Goal: Task Accomplishment & Management: Complete application form

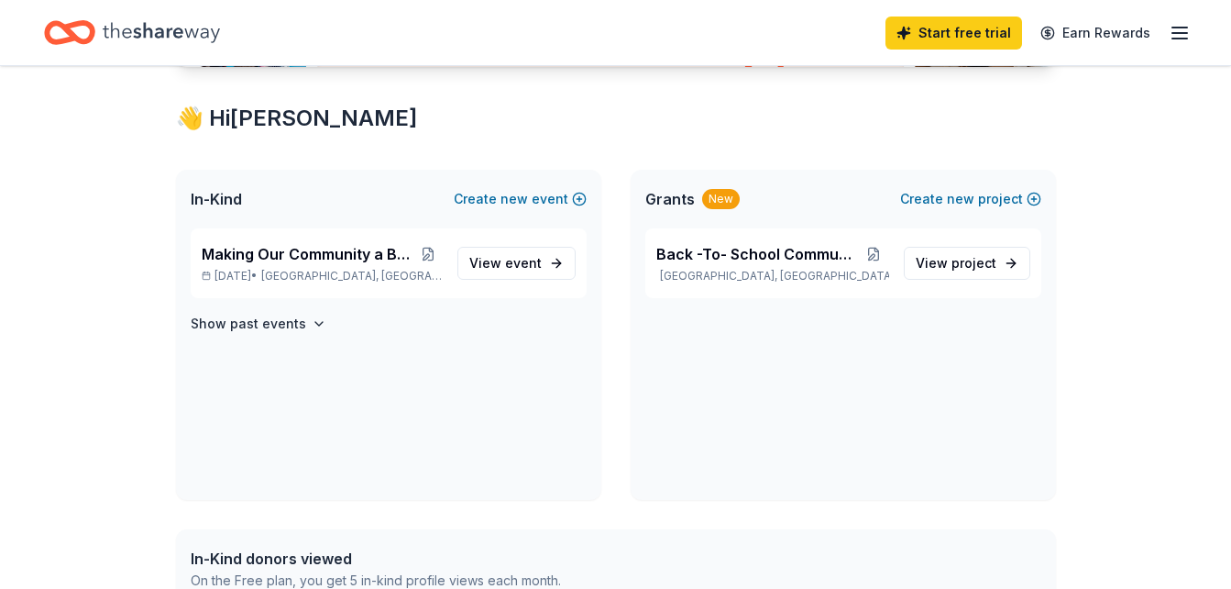
scroll to position [303, 0]
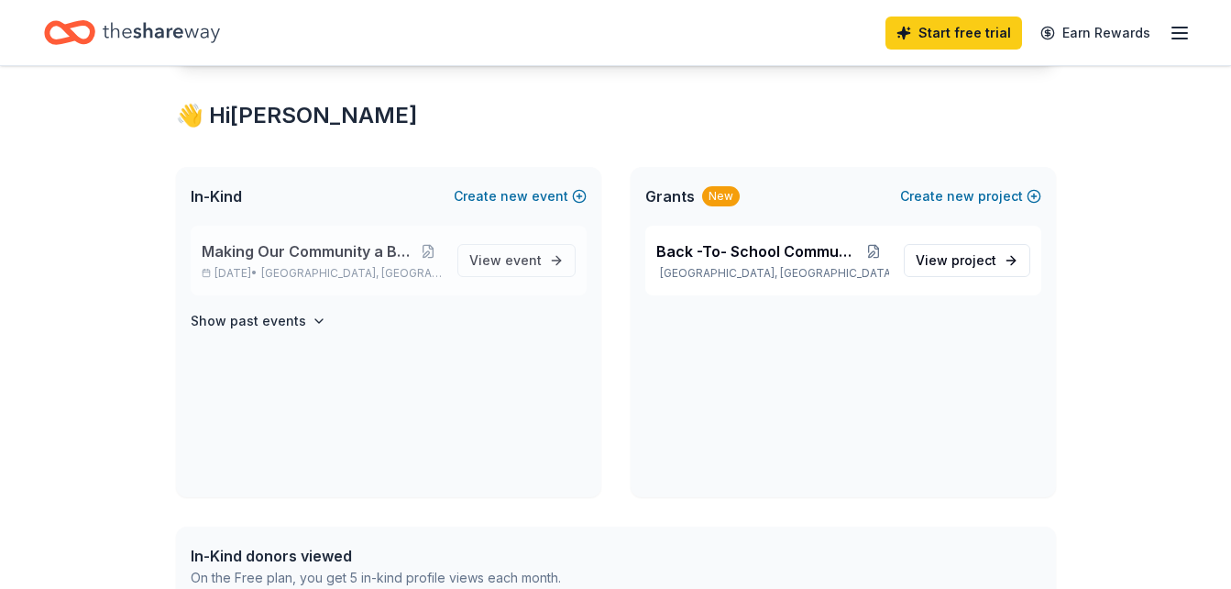
click at [332, 249] on span "Making Our Community a Better Place" at bounding box center [308, 251] width 213 height 22
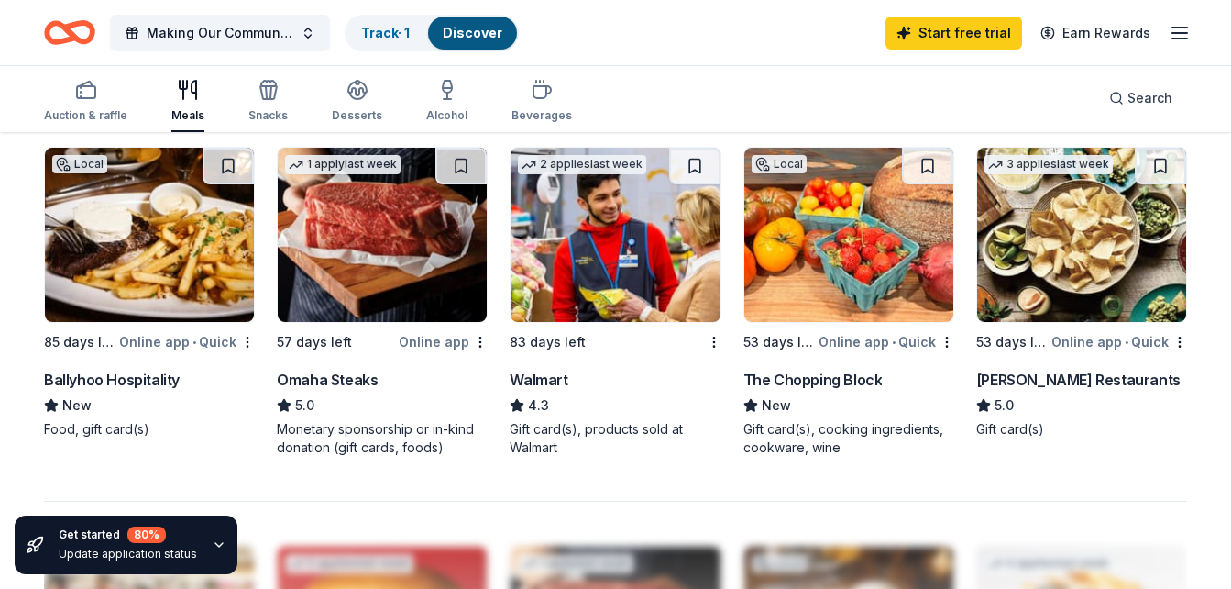
scroll to position [1257, 0]
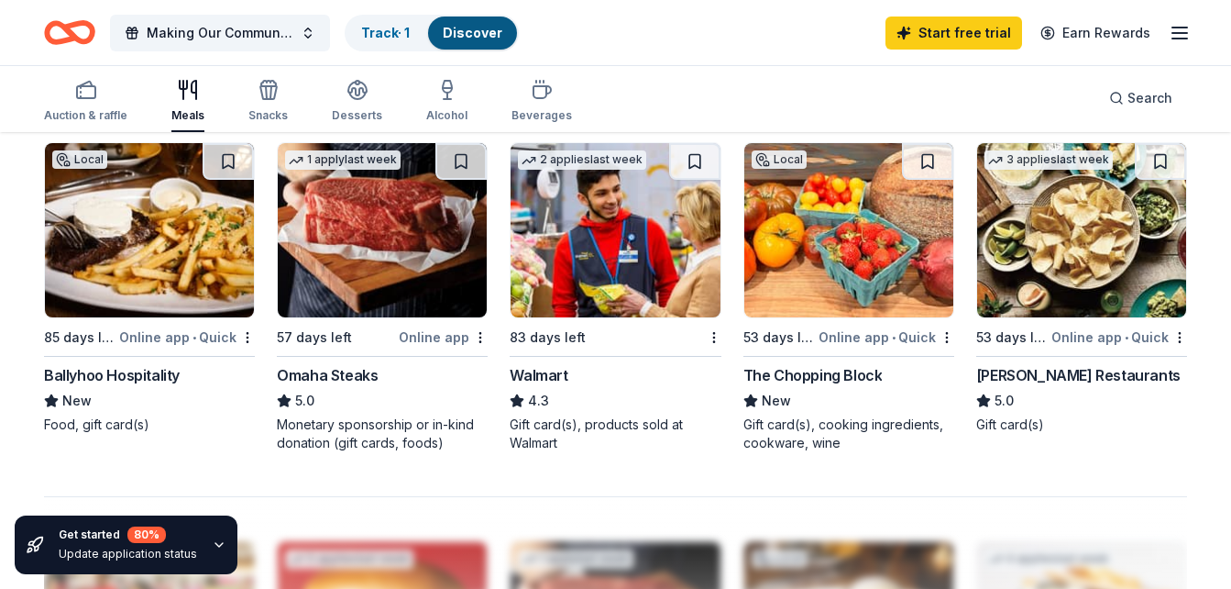
click at [544, 371] on div "Walmart" at bounding box center [539, 375] width 58 height 22
click at [88, 112] on div "Auction & raffle" at bounding box center [85, 115] width 83 height 15
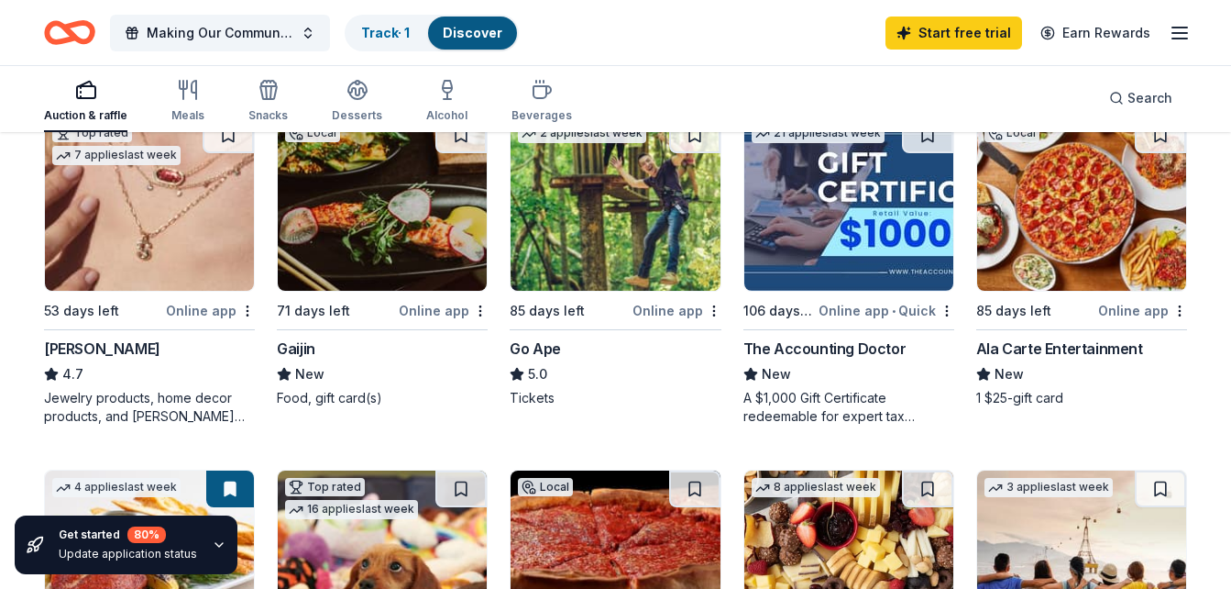
scroll to position [580, 0]
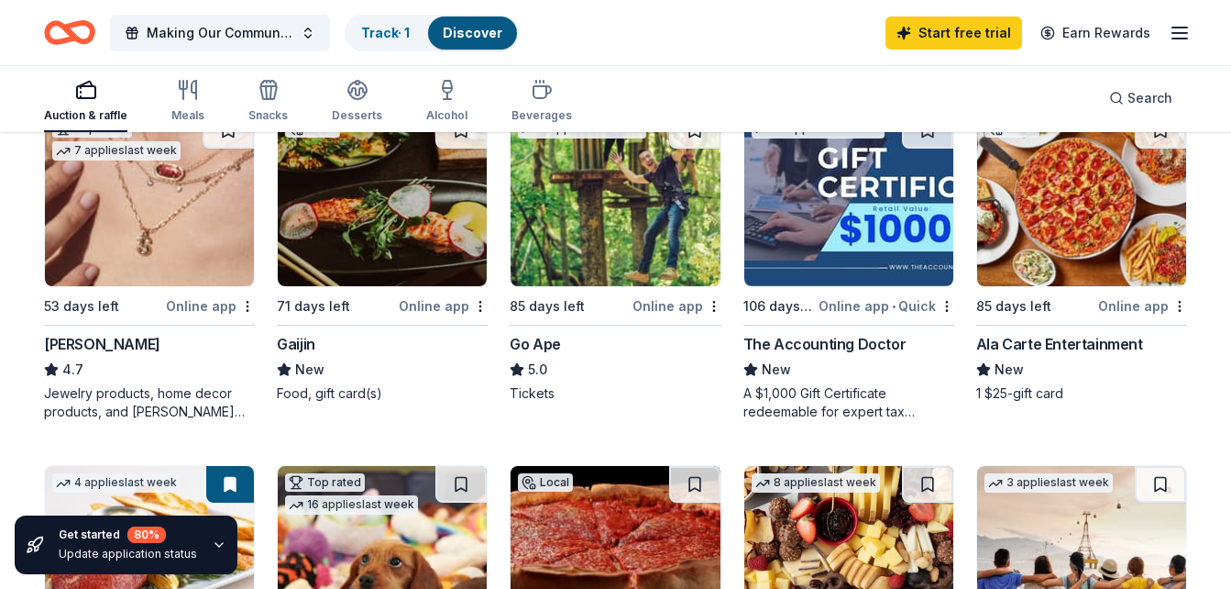
click at [838, 390] on div "A $1,000 Gift Certificate redeemable for expert tax preparation or tax resoluti…" at bounding box center [848, 402] width 211 height 37
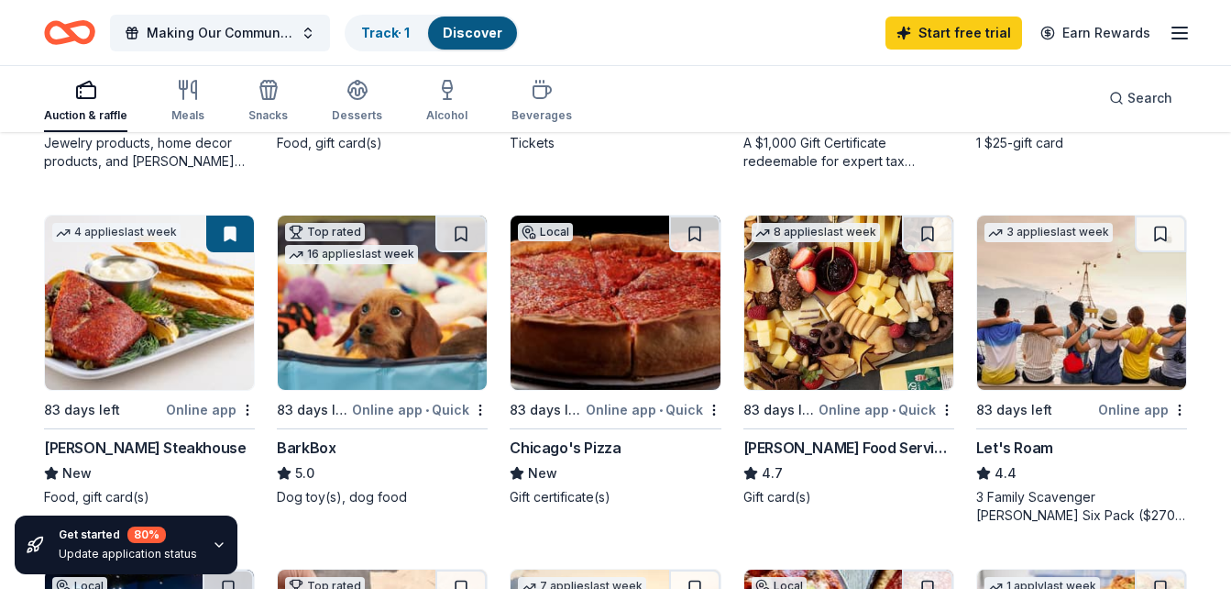
scroll to position [822, 0]
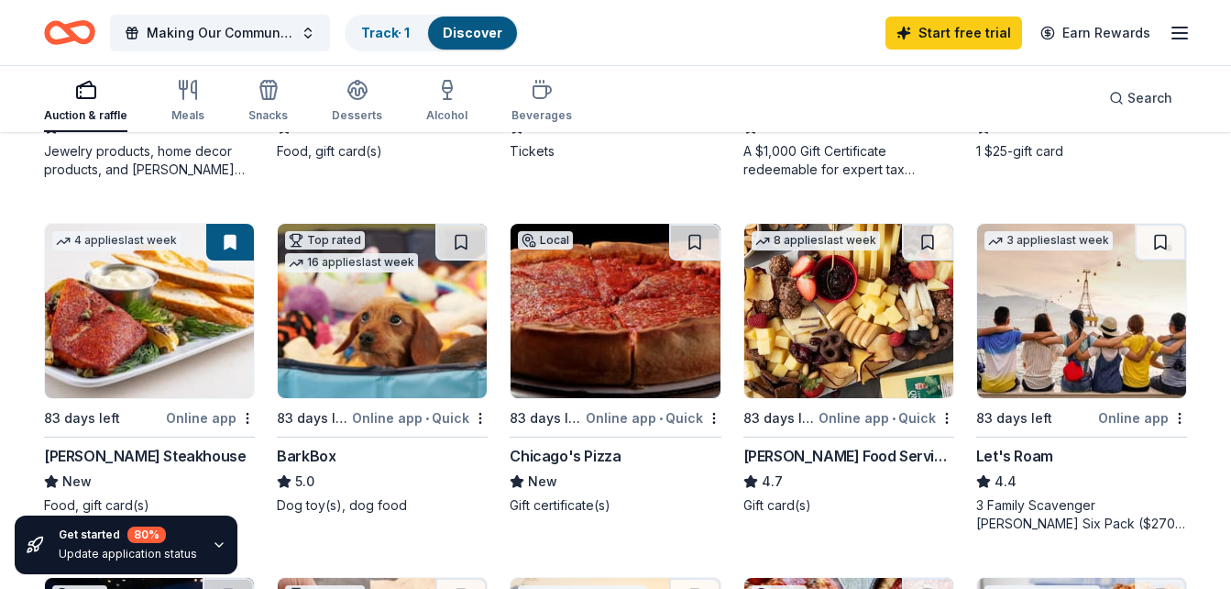
click at [576, 456] on div "Chicago's Pizza" at bounding box center [565, 456] width 111 height 22
click at [821, 413] on div "83 days left Online app • Quick" at bounding box center [848, 417] width 211 height 23
click at [384, 31] on link "Track · 1" at bounding box center [385, 33] width 49 height 16
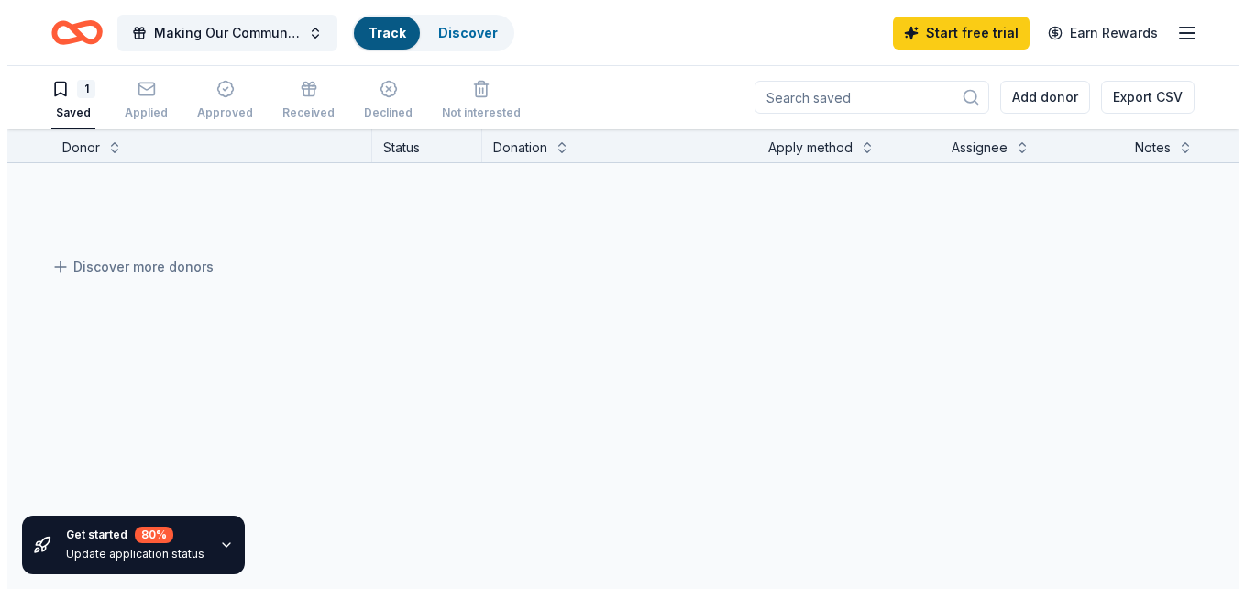
scroll to position [1, 0]
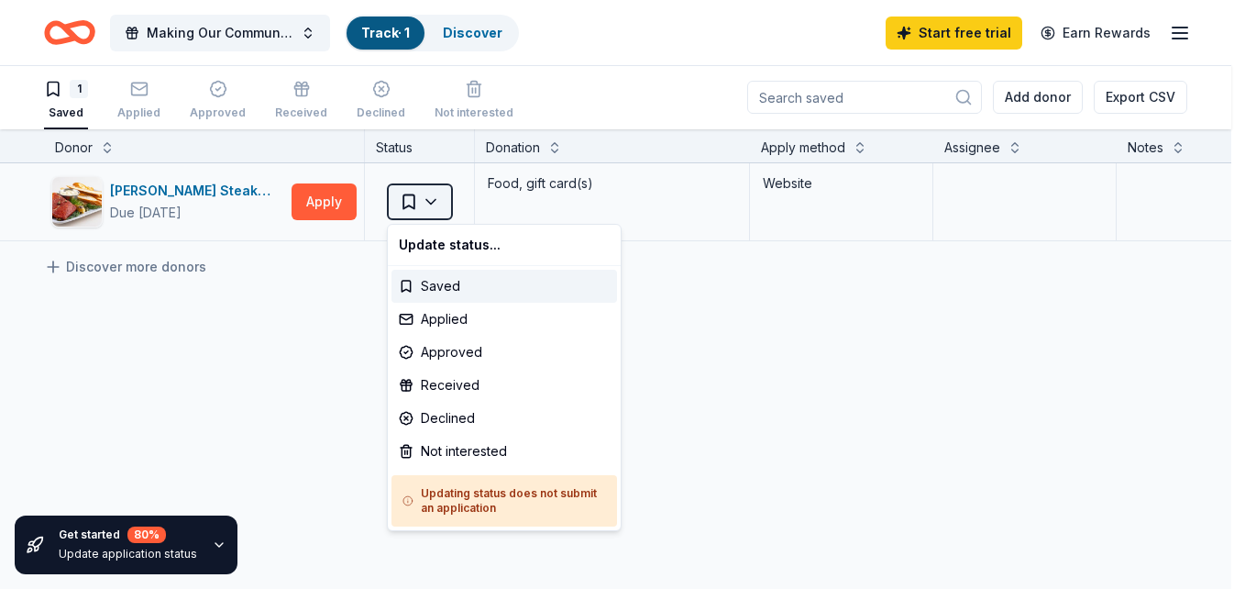
click at [430, 198] on html "Making Our Community a Better Place Track · 1 Discover Start free trial Earn Re…" at bounding box center [622, 293] width 1245 height 589
click at [346, 325] on html "Making Our Community a Better Place Track · 1 Discover Start free trial Earn Re…" at bounding box center [622, 293] width 1245 height 589
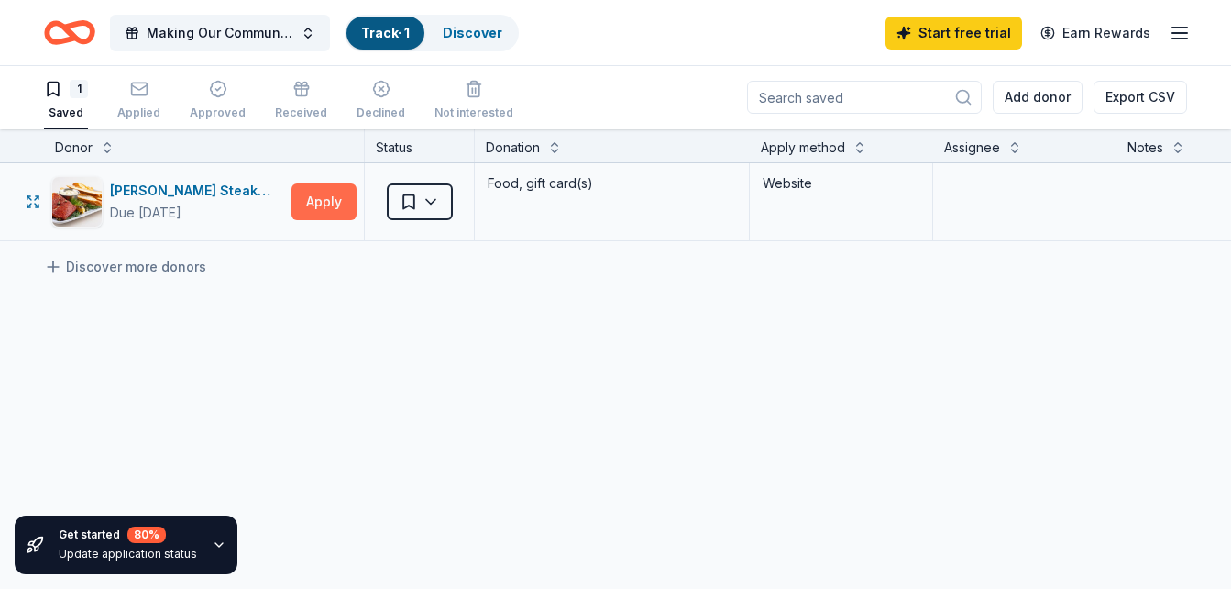
click at [320, 198] on button "Apply" at bounding box center [324, 201] width 65 height 37
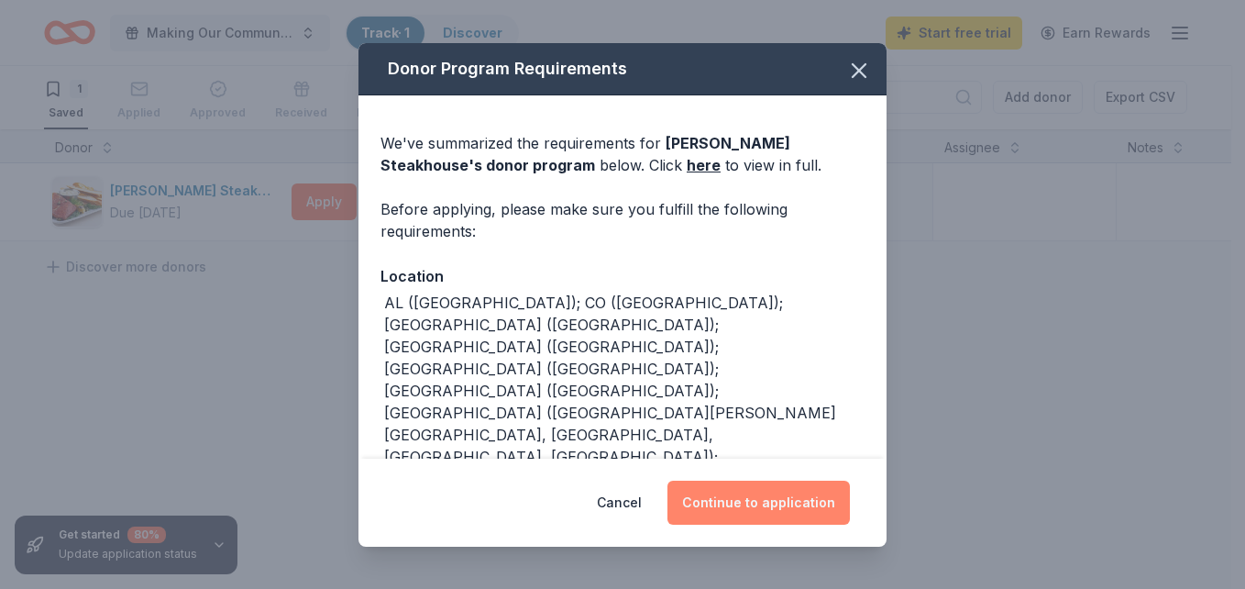
click at [775, 503] on button "Continue to application" at bounding box center [758, 502] width 182 height 44
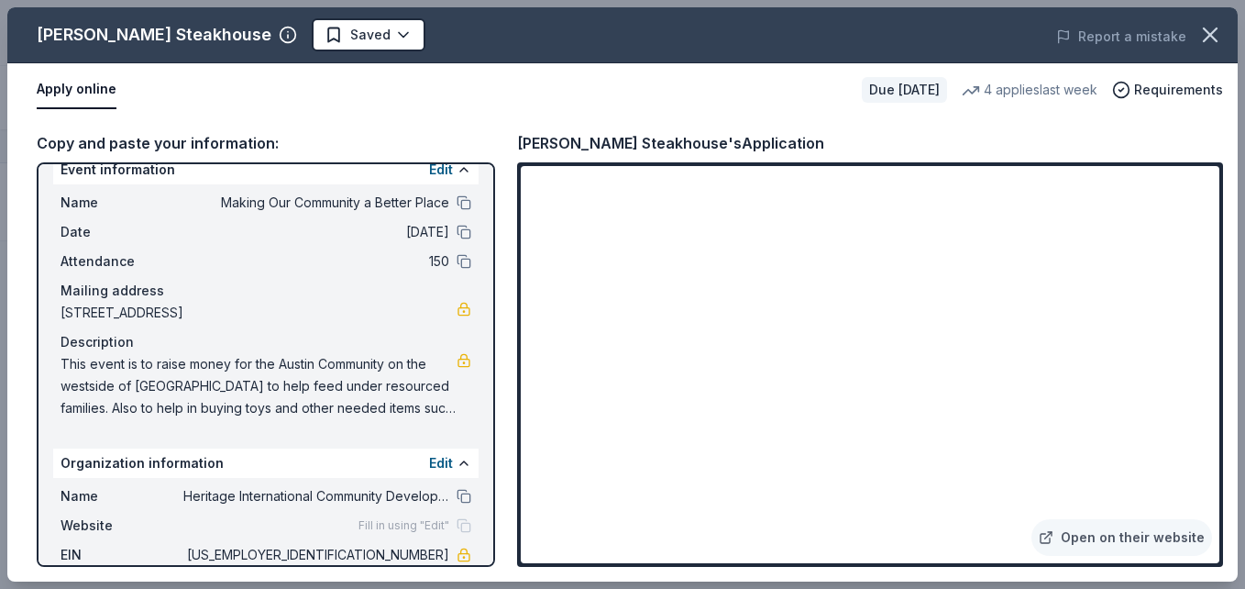
scroll to position [21, 0]
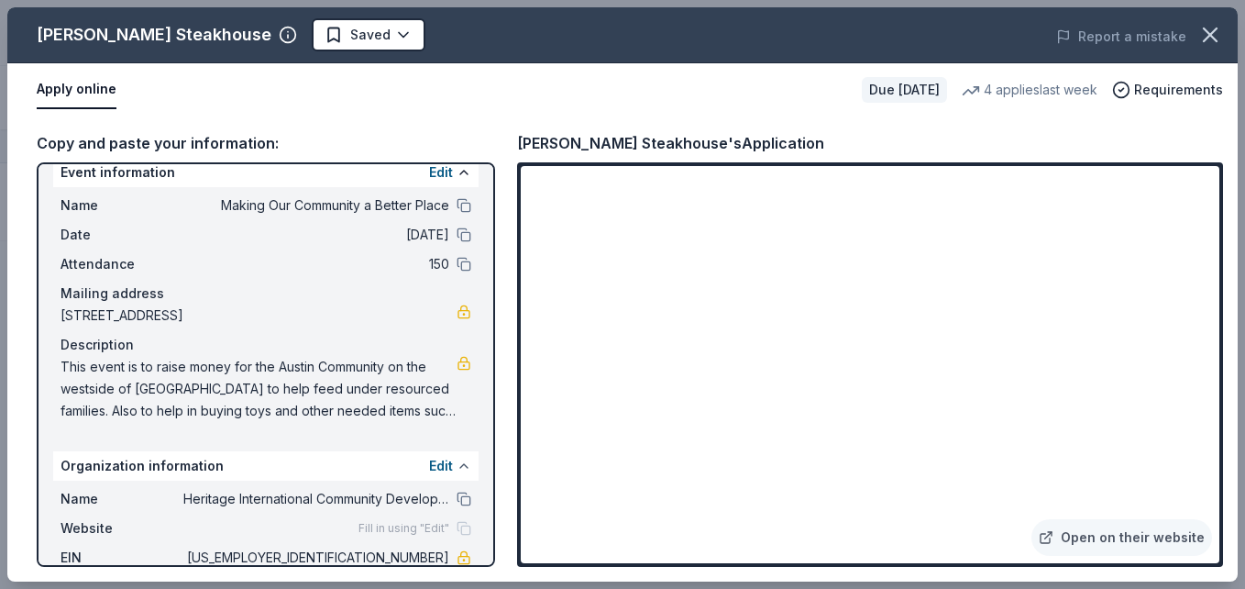
click at [457, 461] on button at bounding box center [464, 465] width 15 height 15
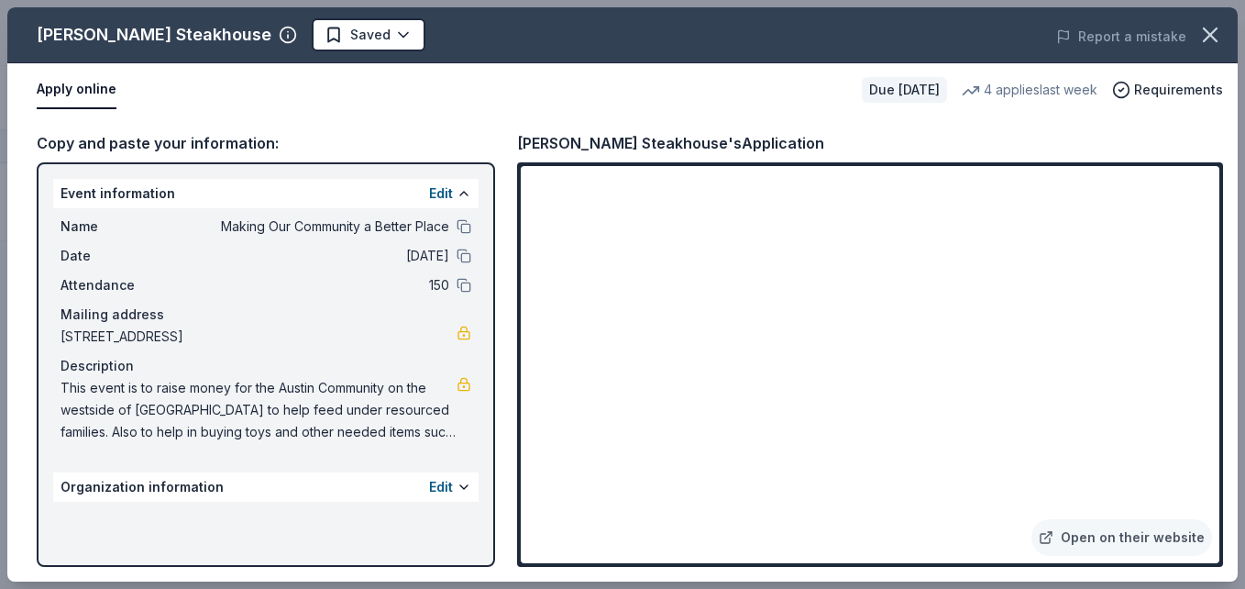
click at [440, 438] on span "This event is to raise money for the Austin Community on the westside of Chicag…" at bounding box center [259, 410] width 396 height 66
click at [398, 424] on span "This event is to raise money for the Austin Community on the westside of Chicag…" at bounding box center [259, 410] width 396 height 66
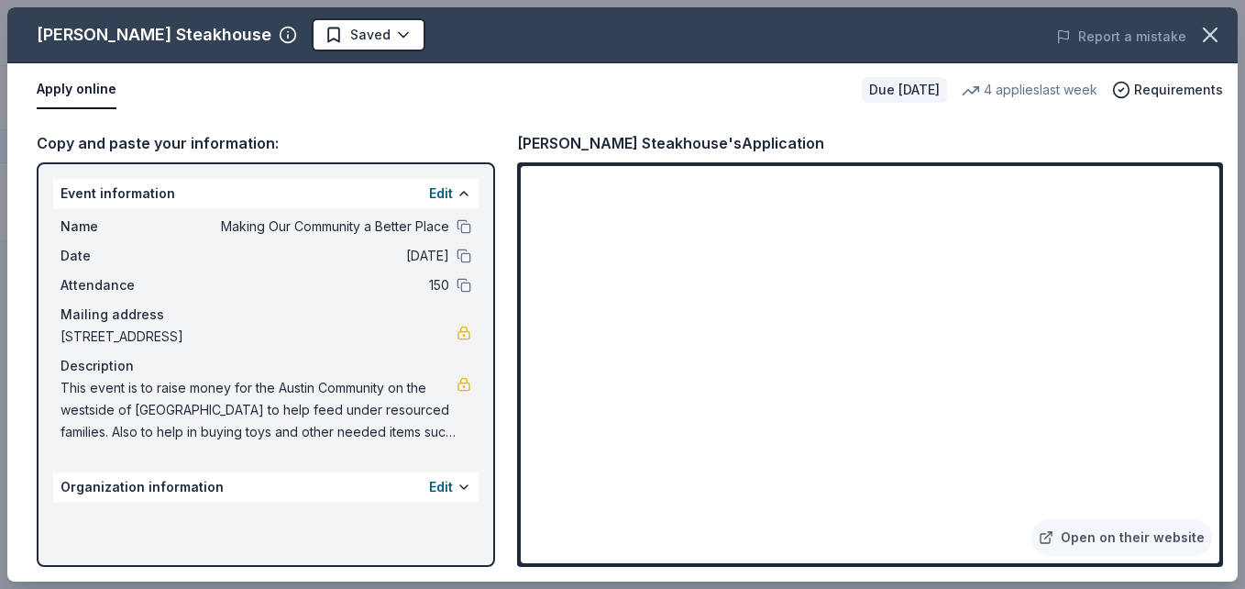
click at [355, 418] on span "This event is to raise money for the Austin Community on the westside of Chicag…" at bounding box center [259, 410] width 396 height 66
click at [457, 385] on link at bounding box center [464, 384] width 15 height 15
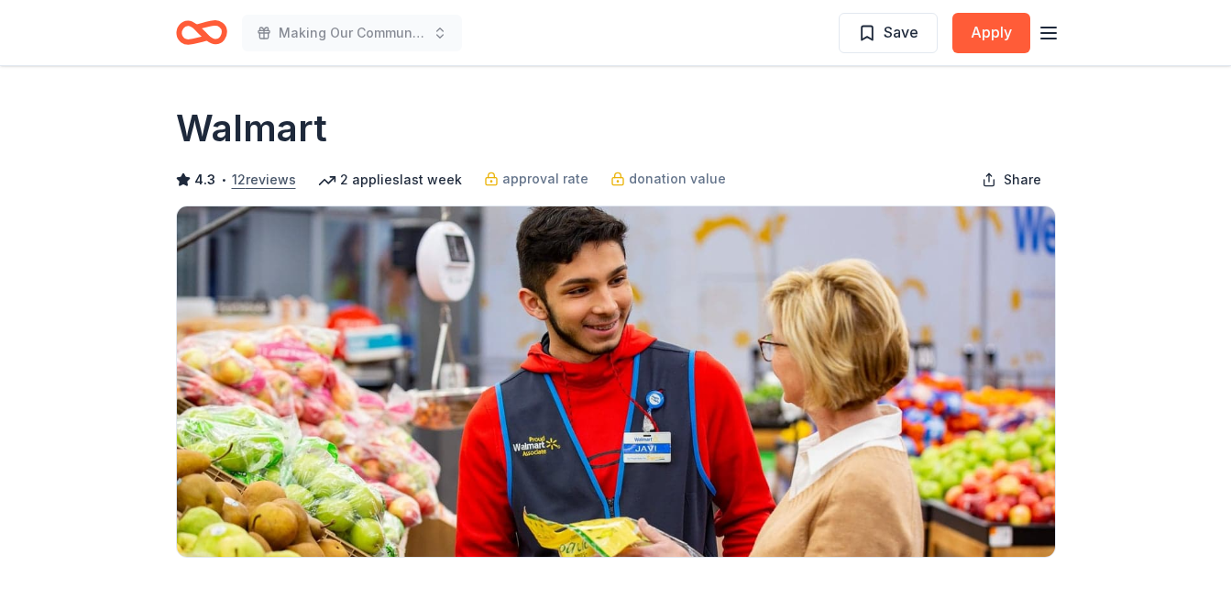
click at [252, 177] on button "12 reviews" at bounding box center [264, 180] width 64 height 22
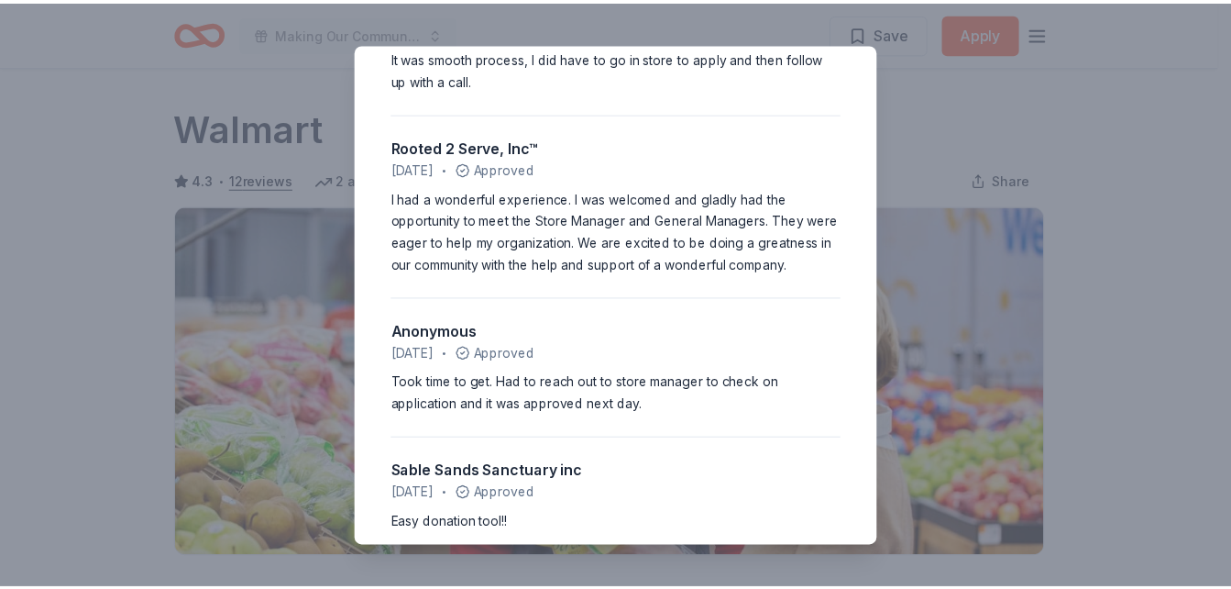
scroll to position [1274, 0]
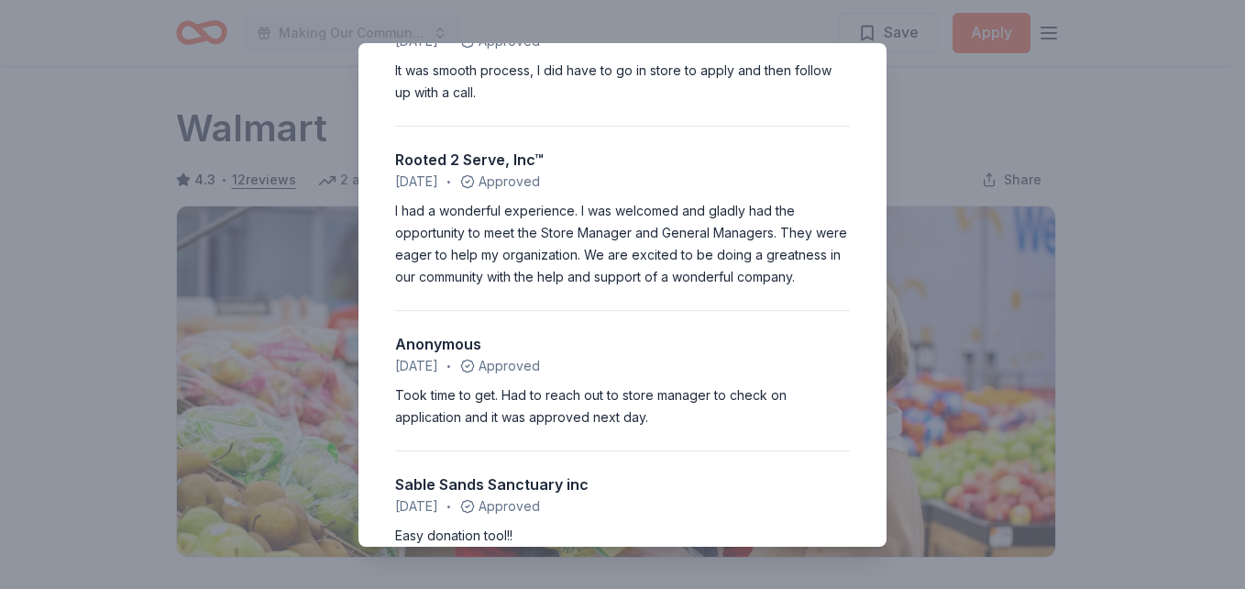
click at [1227, 326] on div "4.3 • 12 reviews Serenity resource and Recovery Inc January 2024 • Declined Fas…" at bounding box center [622, 294] width 1245 height 589
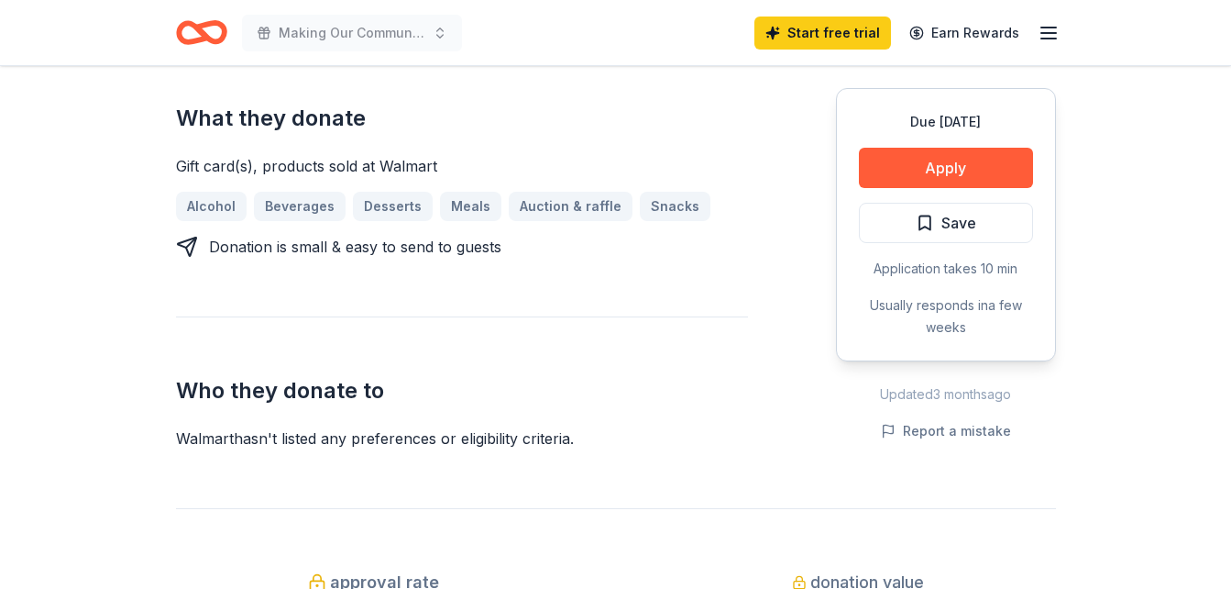
scroll to position [685, 0]
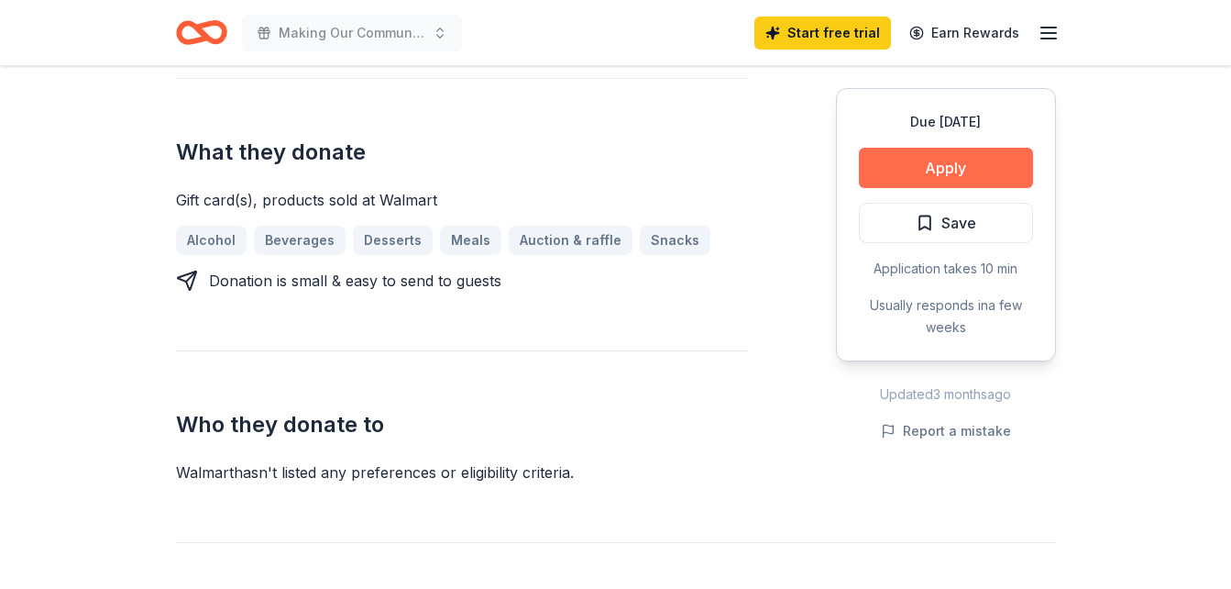
click at [956, 166] on button "Apply" at bounding box center [946, 168] width 174 height 40
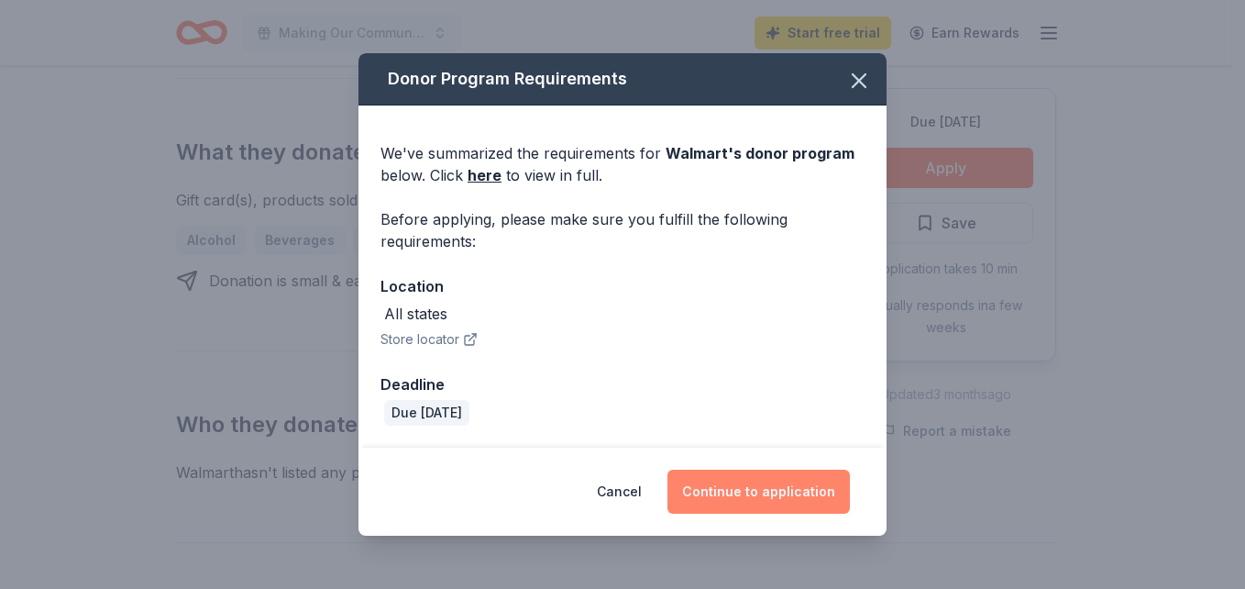
click at [735, 500] on button "Continue to application" at bounding box center [758, 491] width 182 height 44
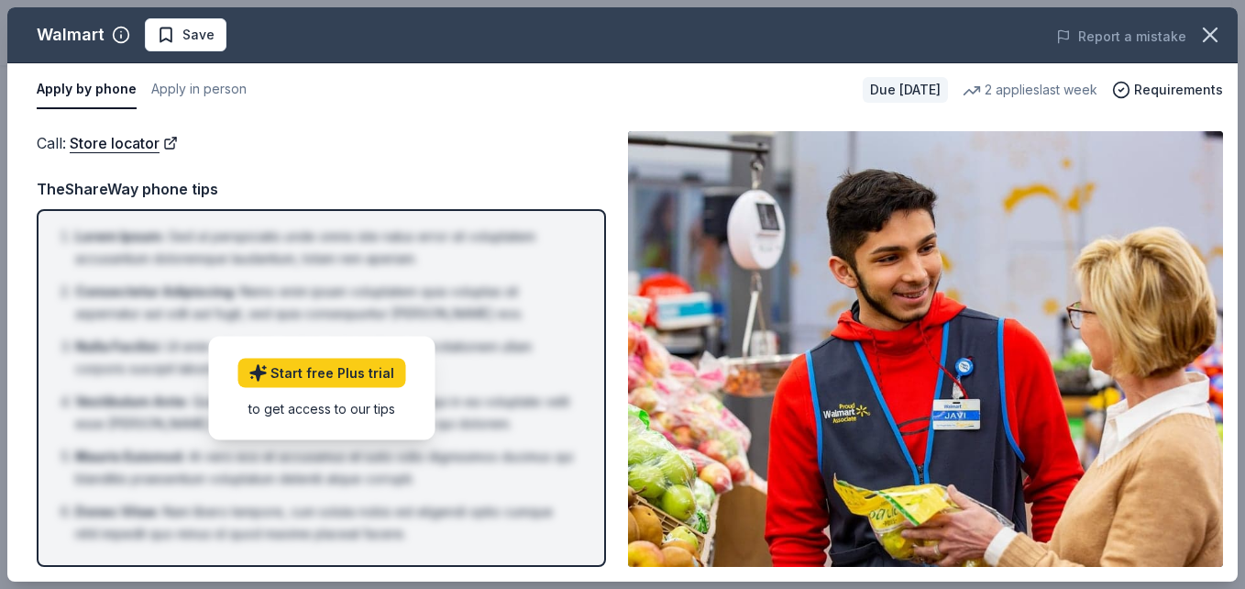
click at [500, 151] on div "Call : Store locator" at bounding box center [321, 143] width 569 height 24
click at [1176, 84] on span "Requirements" at bounding box center [1178, 90] width 89 height 22
click at [1210, 31] on icon "button" at bounding box center [1210, 35] width 26 height 26
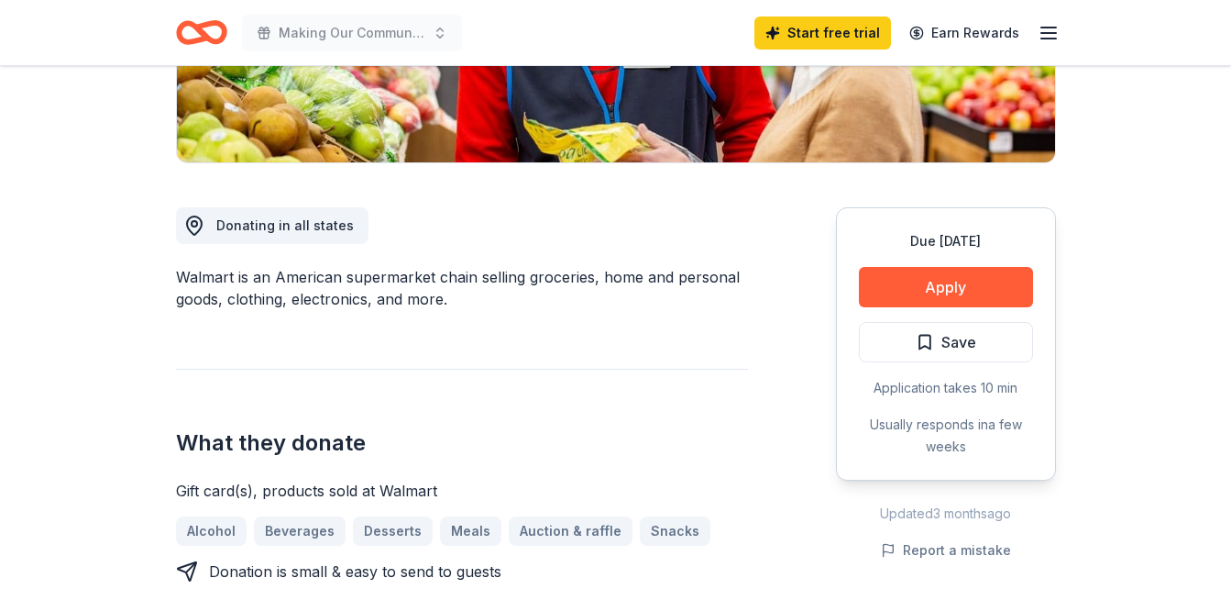
scroll to position [0, 0]
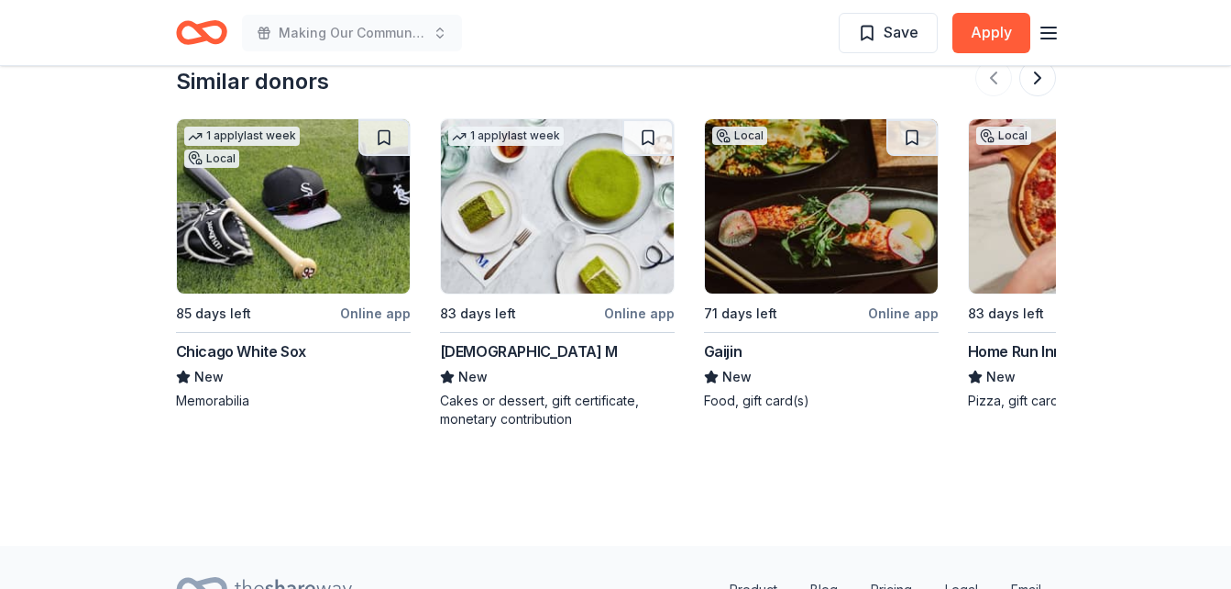
scroll to position [1733, 0]
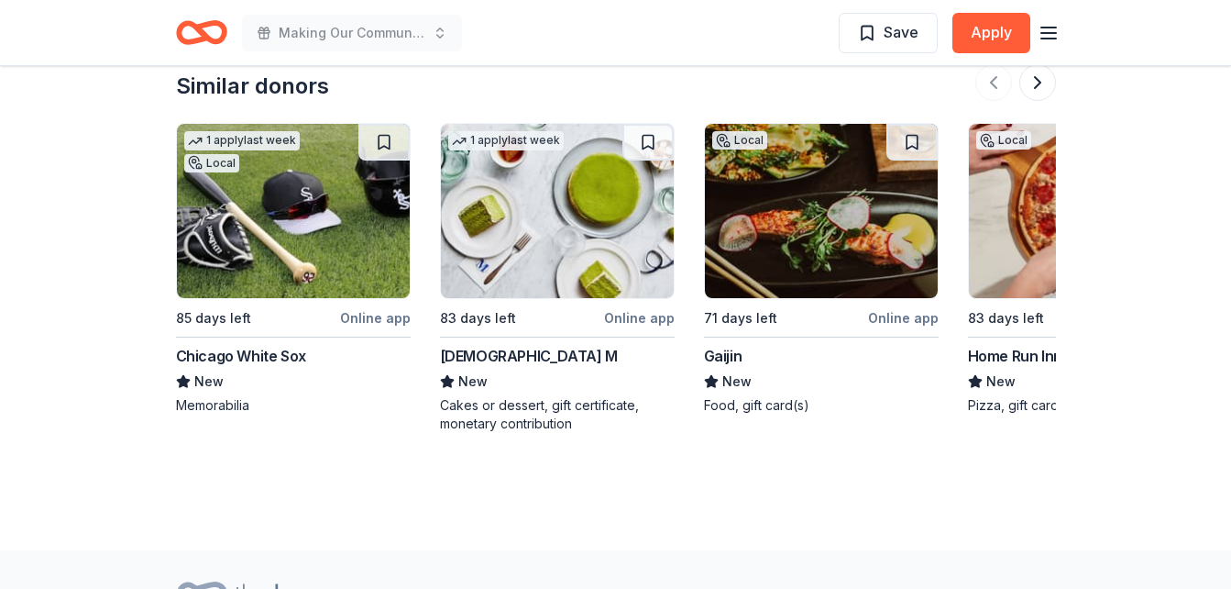
click at [914, 322] on div "Online app" at bounding box center [903, 317] width 71 height 23
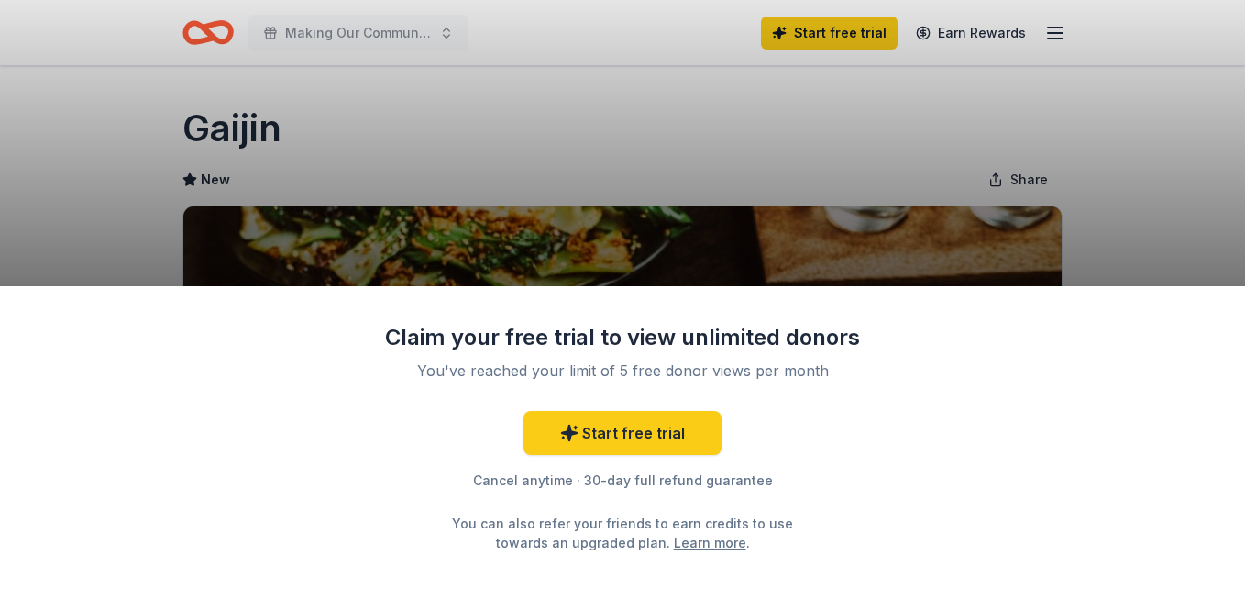
click at [1117, 161] on div "Claim your free trial to view unlimited donors You've reached your limit of 5 f…" at bounding box center [622, 294] width 1245 height 589
click at [1226, 254] on div "Claim your free trial to view unlimited donors You've reached your limit of 5 f…" at bounding box center [622, 294] width 1245 height 589
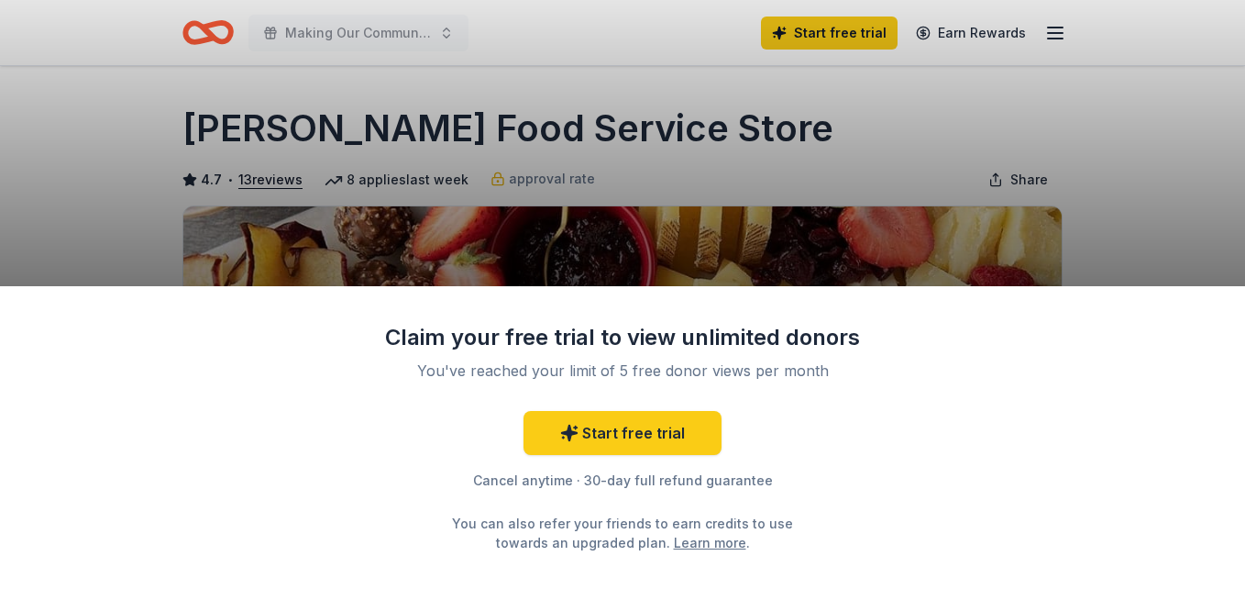
click at [1137, 237] on div "Claim your free trial to view unlimited donors You've reached your limit of 5 f…" at bounding box center [622, 294] width 1245 height 589
click at [335, 31] on div "Claim your free trial to view unlimited donors You've reached your limit of 5 f…" at bounding box center [622, 294] width 1245 height 589
click at [448, 33] on div "Claim your free trial to view unlimited donors You've reached your limit of 5 f…" at bounding box center [622, 294] width 1245 height 589
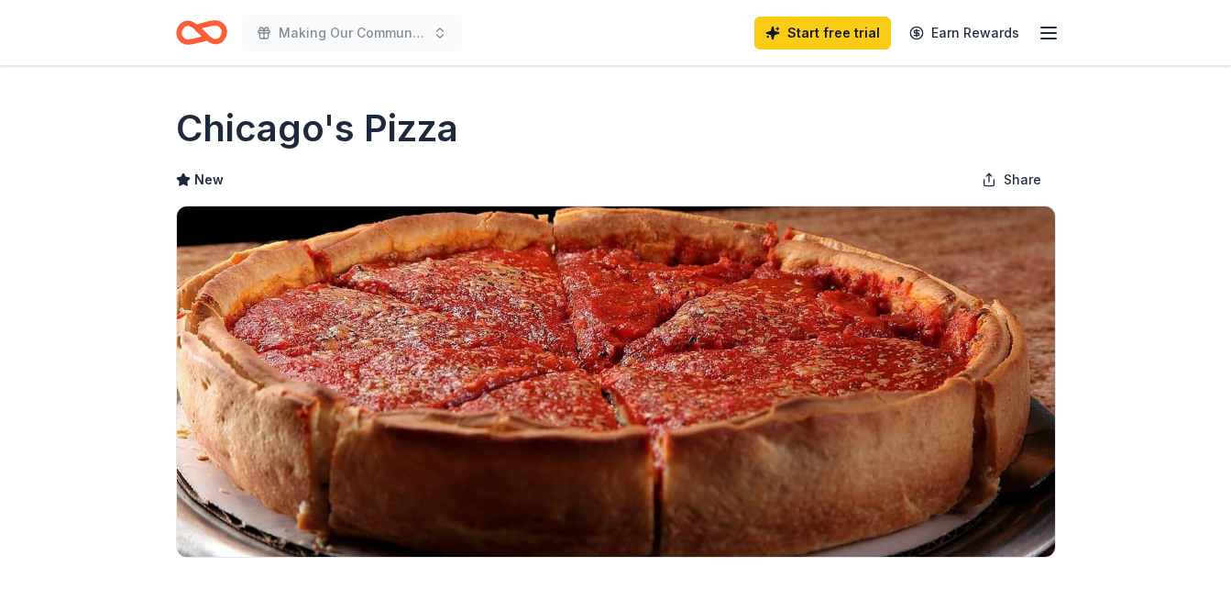
scroll to position [1733, 0]
